Goal: Task Accomplishment & Management: Manage account settings

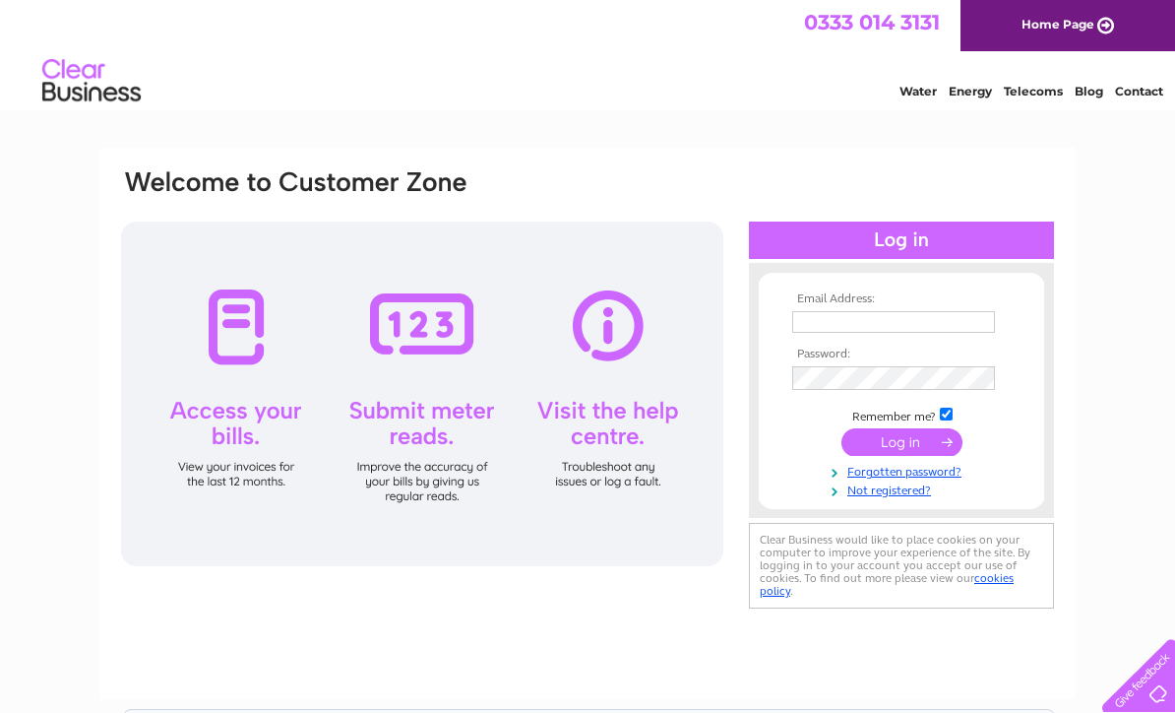
click at [805, 320] on input "text" at bounding box center [893, 322] width 203 height 22
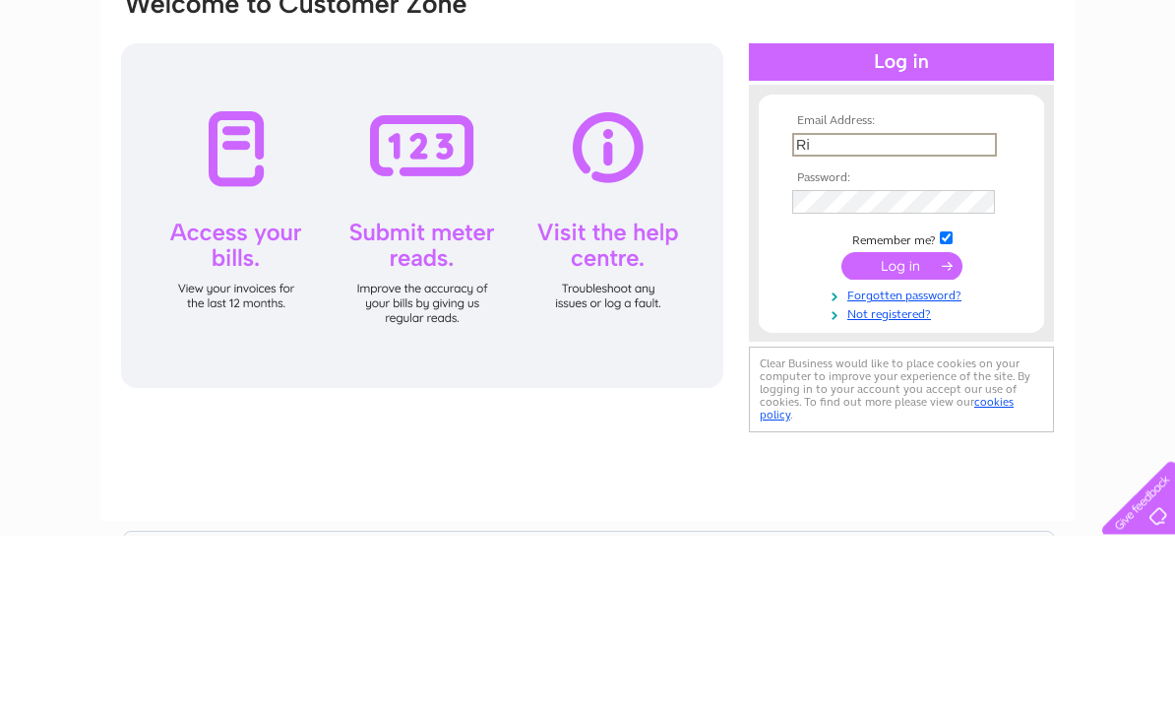
type input "R"
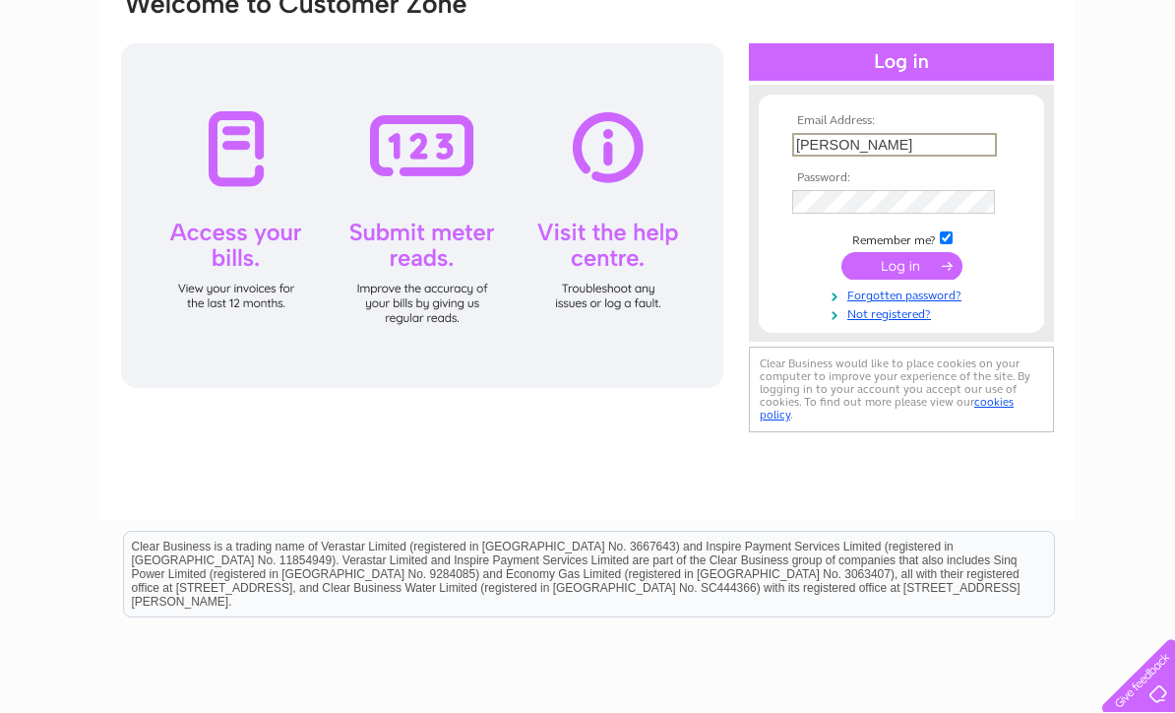
scroll to position [177, 0]
type input "Richard@rdj.co.uk"
click at [909, 261] on input "submit" at bounding box center [902, 267] width 121 height 28
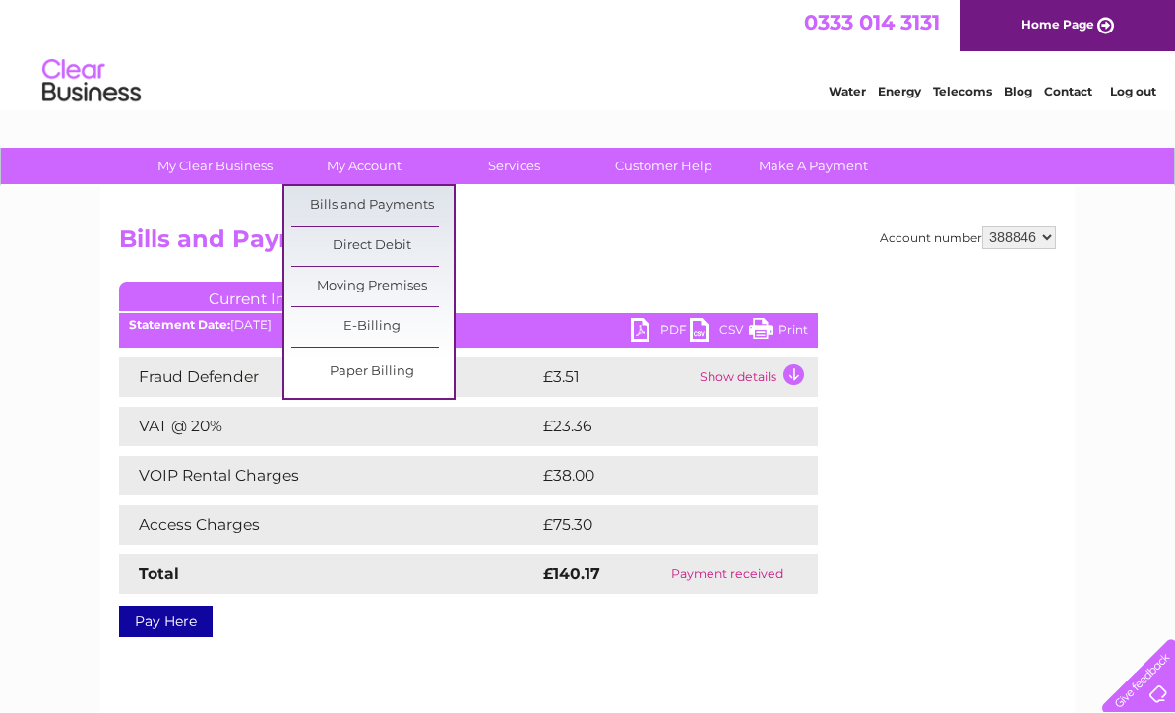
click at [368, 200] on link "Bills and Payments" at bounding box center [372, 205] width 162 height 39
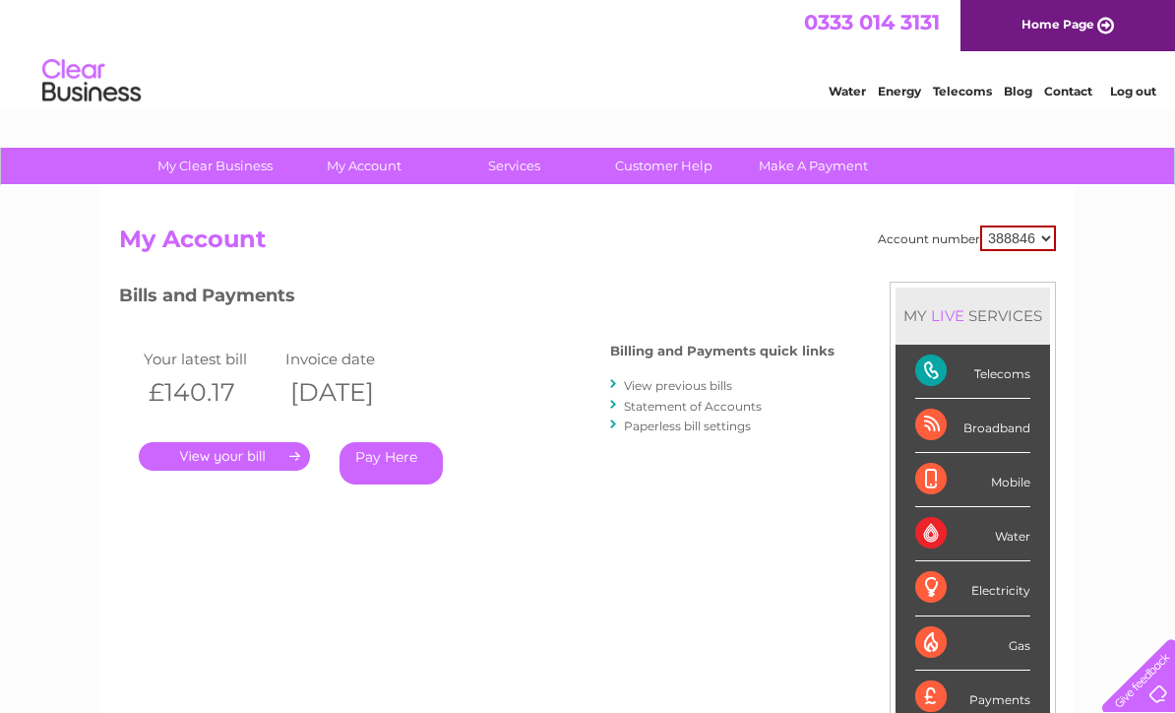
click at [234, 450] on link "." at bounding box center [224, 456] width 171 height 29
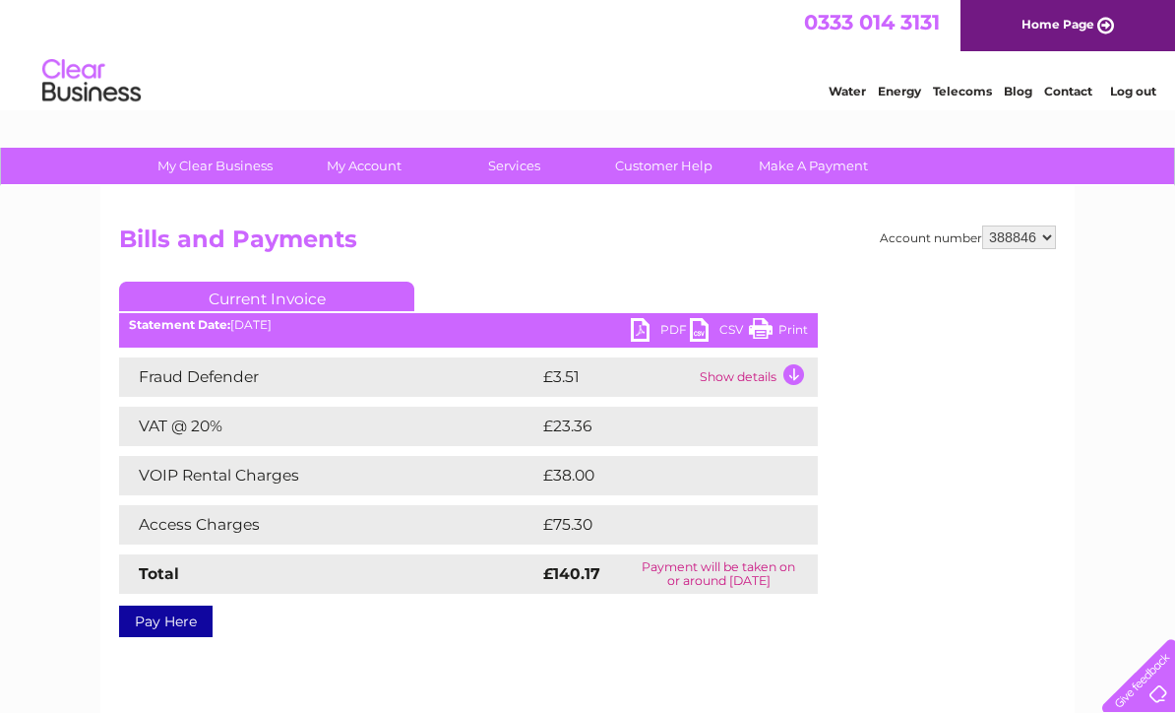
click at [646, 325] on link "PDF" at bounding box center [660, 332] width 59 height 29
